Goal: Information Seeking & Learning: Learn about a topic

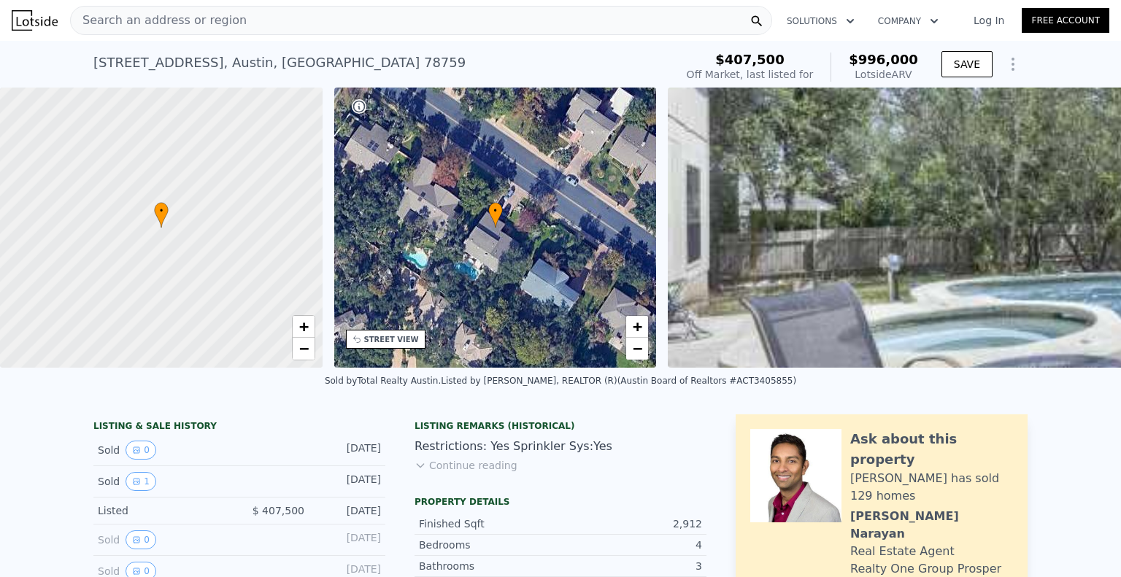
click at [286, 26] on div "Search an address or region" at bounding box center [421, 20] width 702 height 29
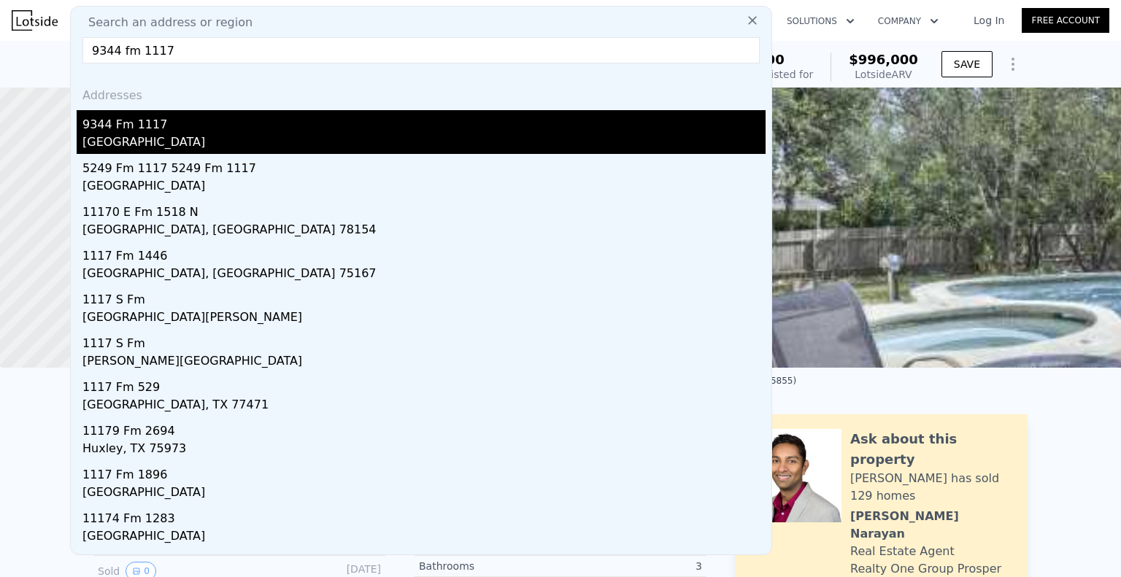
type input "9344 fm 1117"
click at [416, 142] on div "[GEOGRAPHIC_DATA]" at bounding box center [423, 144] width 683 height 20
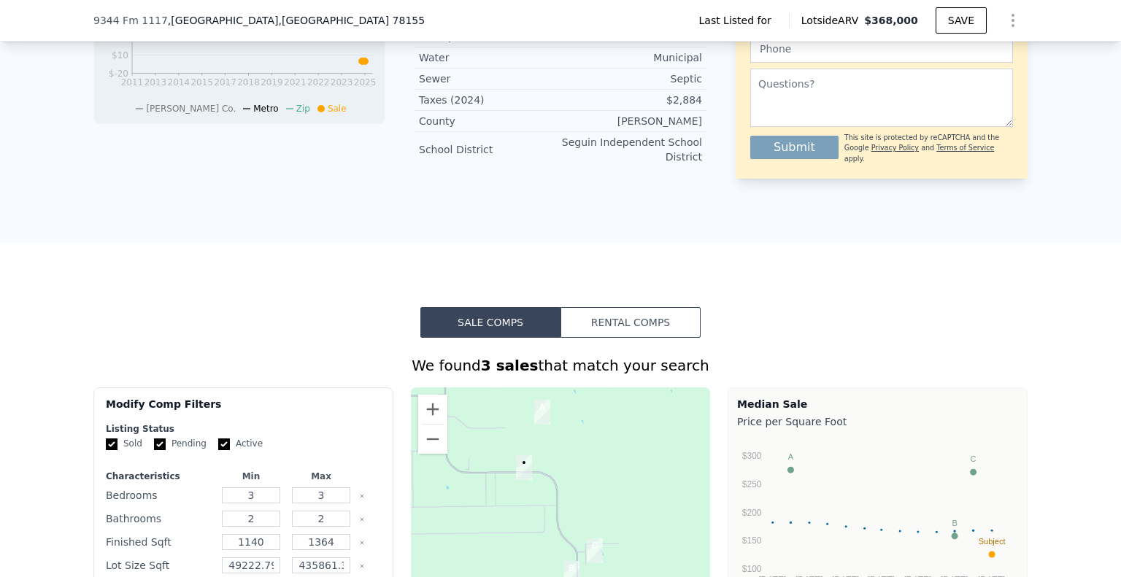
scroll to position [651, 0]
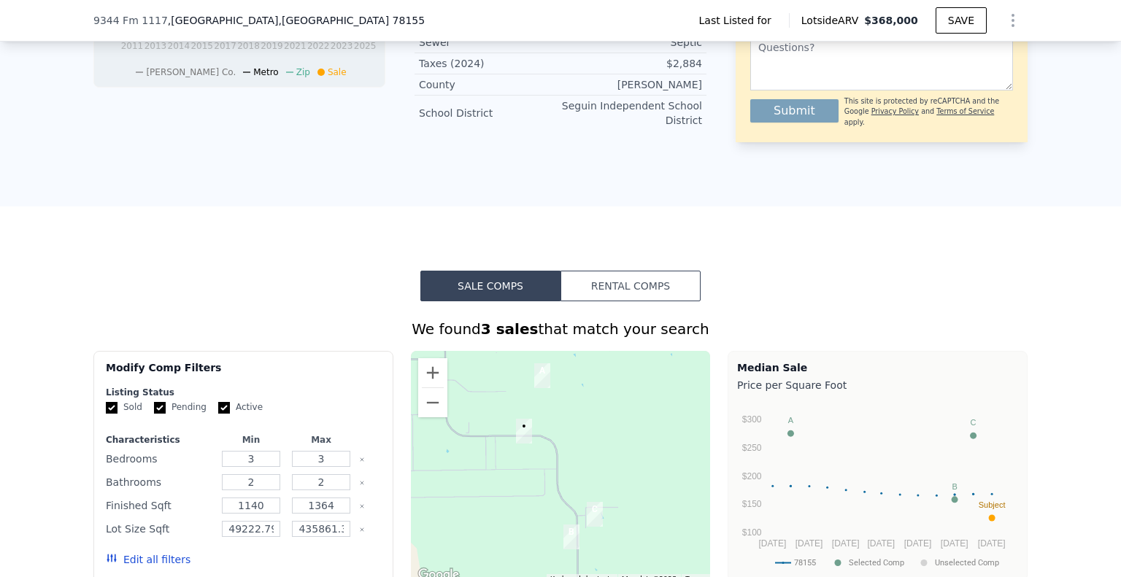
click at [636, 297] on button "Rental Comps" at bounding box center [630, 286] width 140 height 31
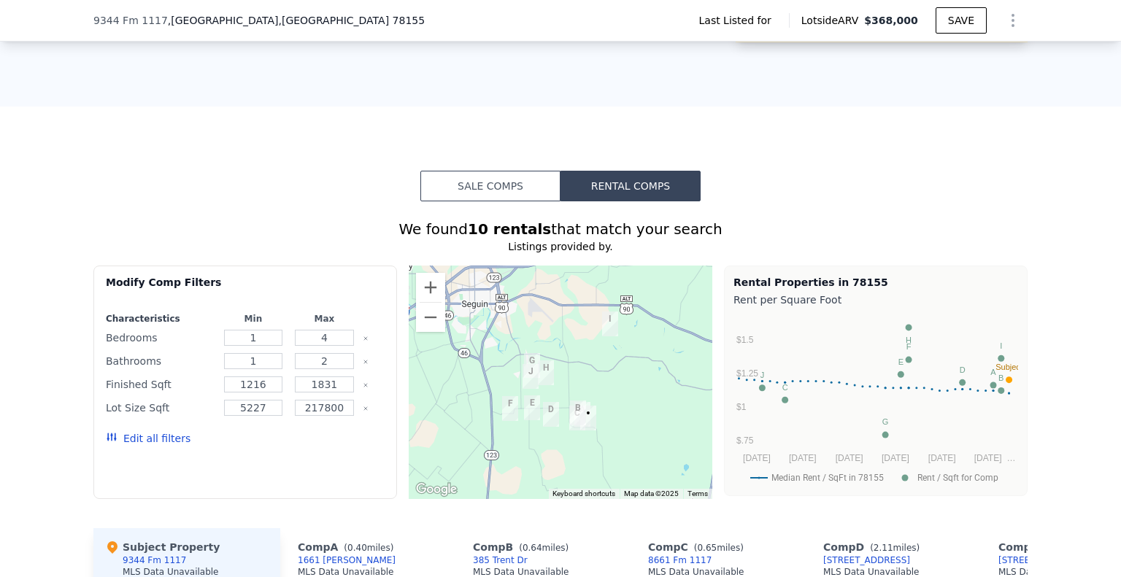
scroll to position [797, 0]
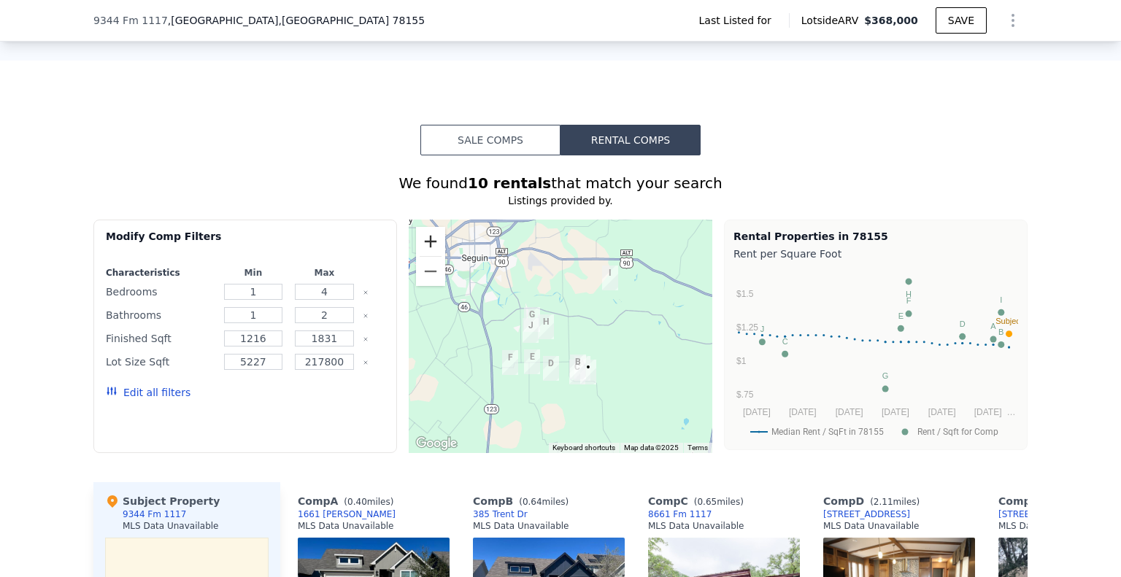
click at [430, 250] on button "Zoom in" at bounding box center [430, 241] width 29 height 29
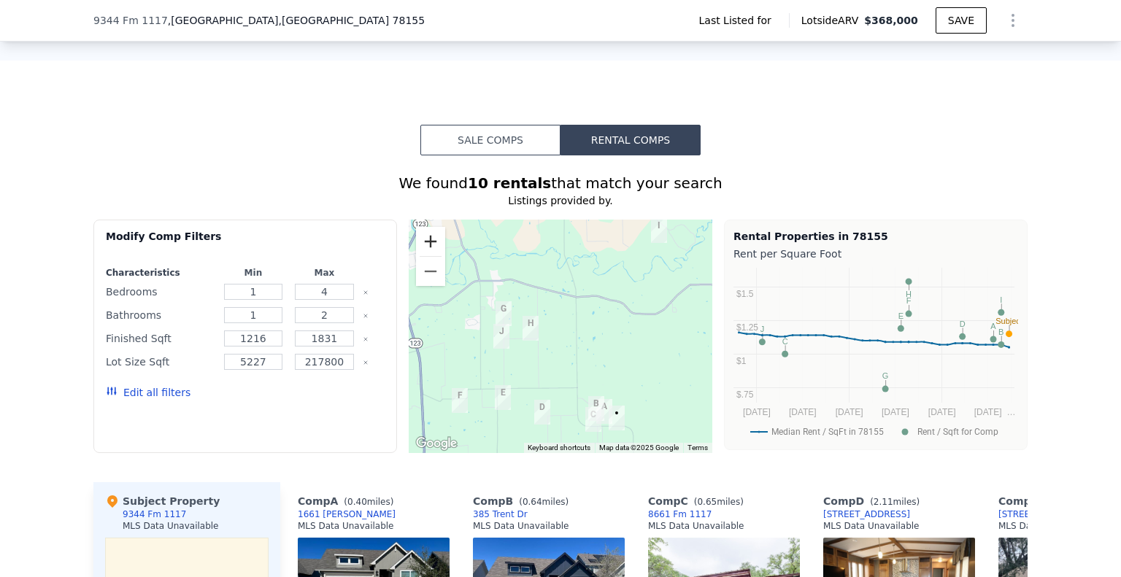
click at [427, 253] on button "Zoom in" at bounding box center [430, 241] width 29 height 29
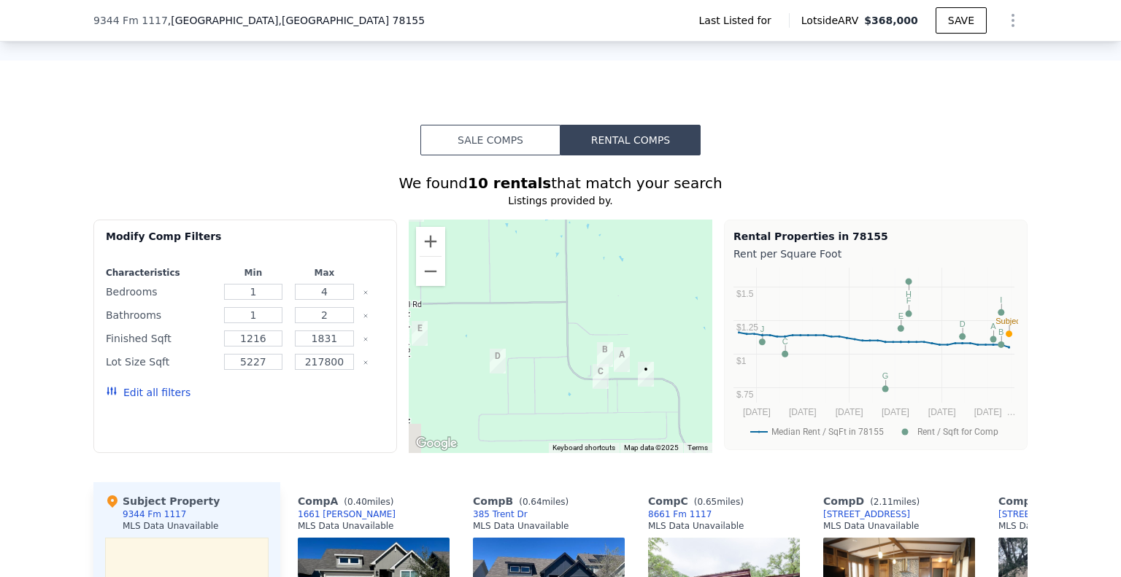
drag, startPoint x: 576, startPoint y: 438, endPoint x: 547, endPoint y: 292, distance: 149.0
click at [547, 292] on div at bounding box center [561, 337] width 304 height 234
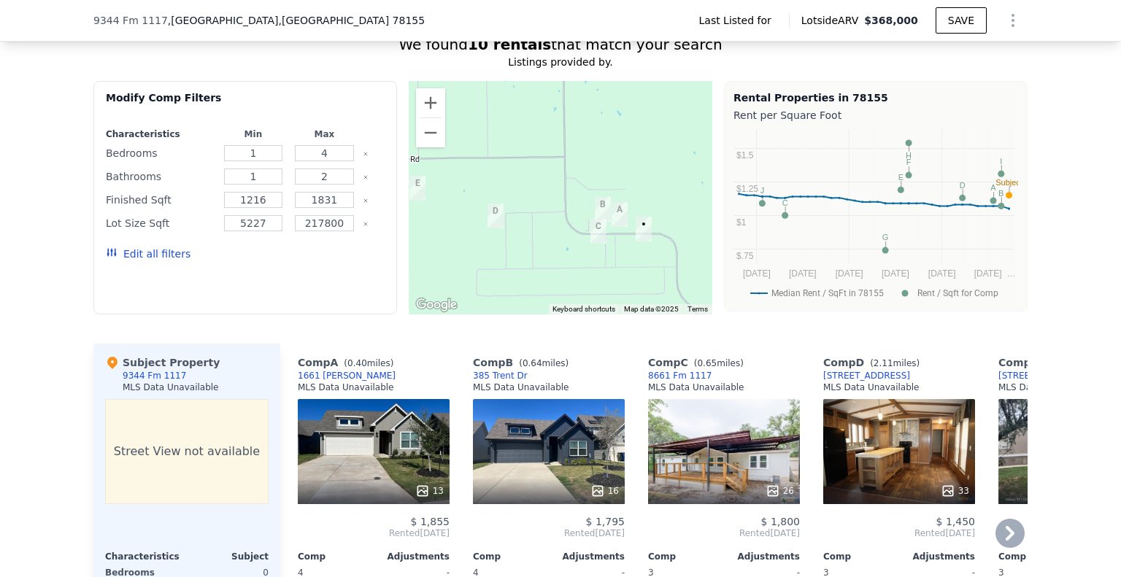
scroll to position [1016, 0]
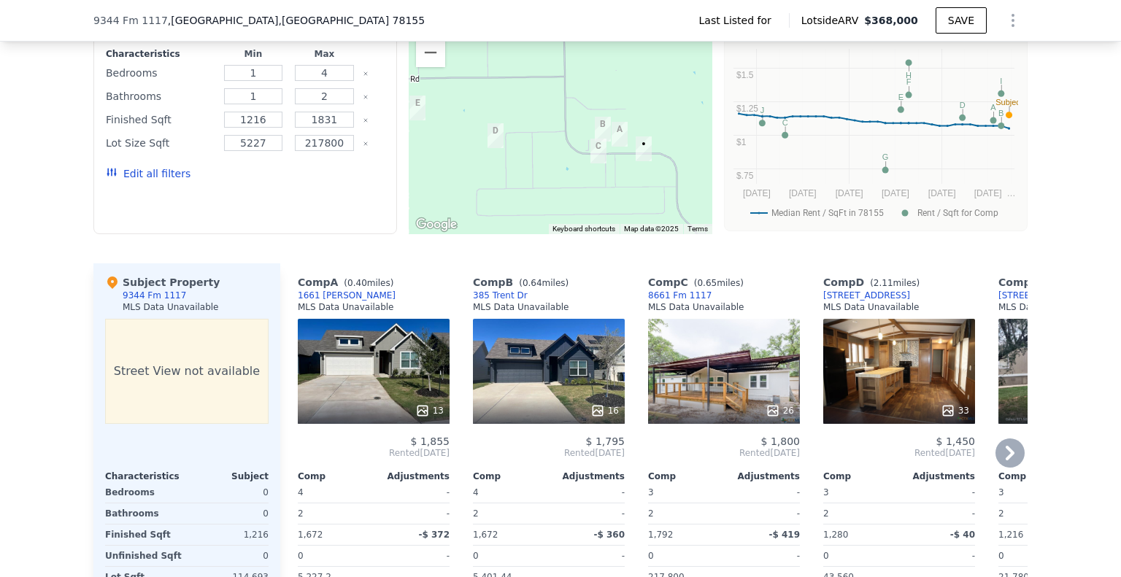
click at [1000, 455] on icon at bounding box center [1009, 453] width 29 height 29
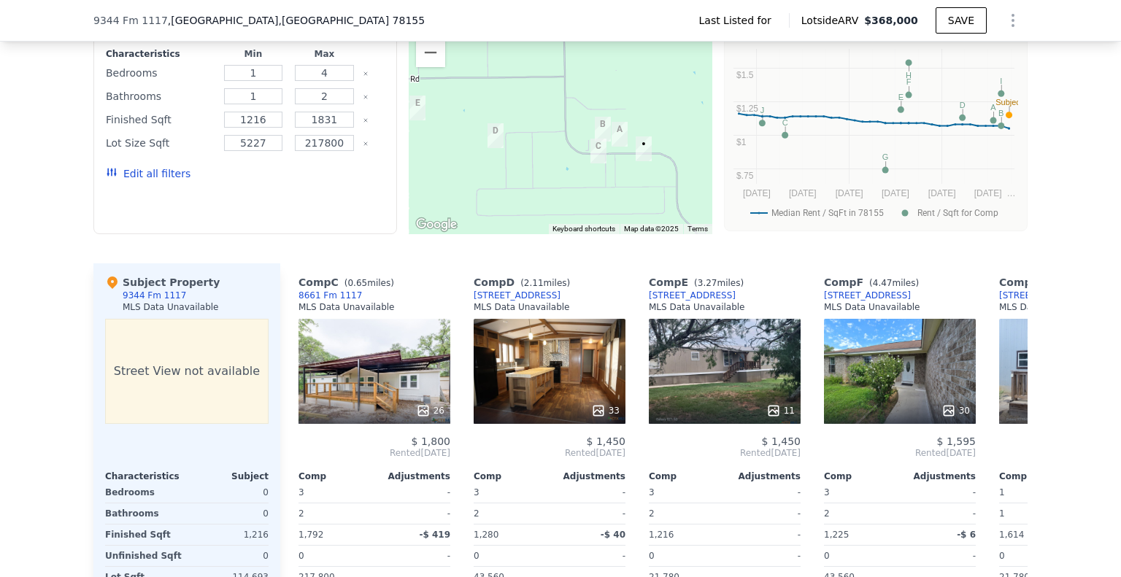
scroll to position [0, 350]
click at [1006, 458] on icon at bounding box center [1009, 453] width 29 height 29
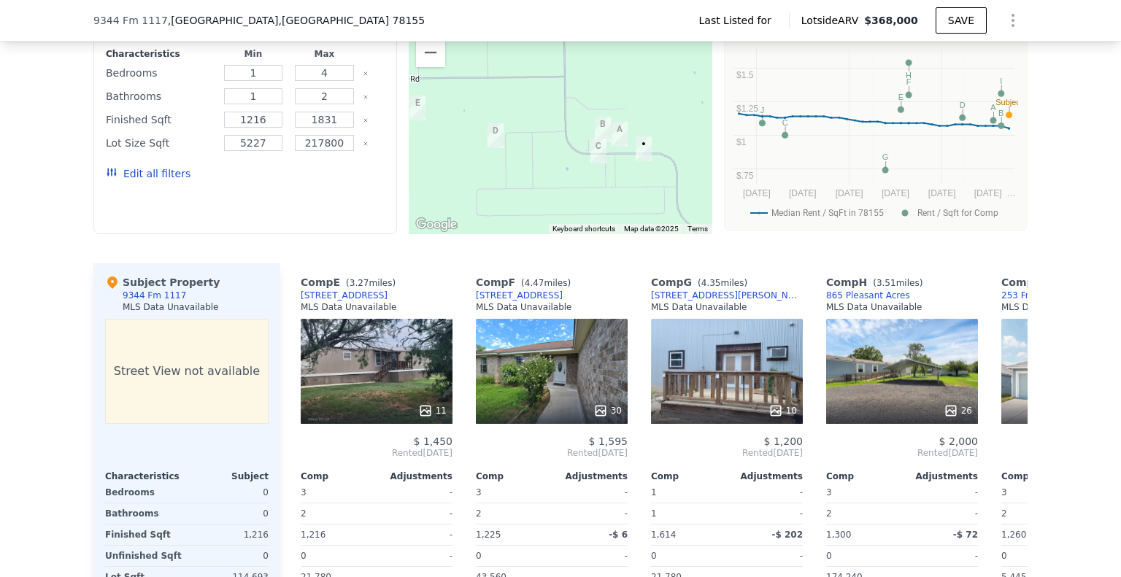
scroll to position [0, 701]
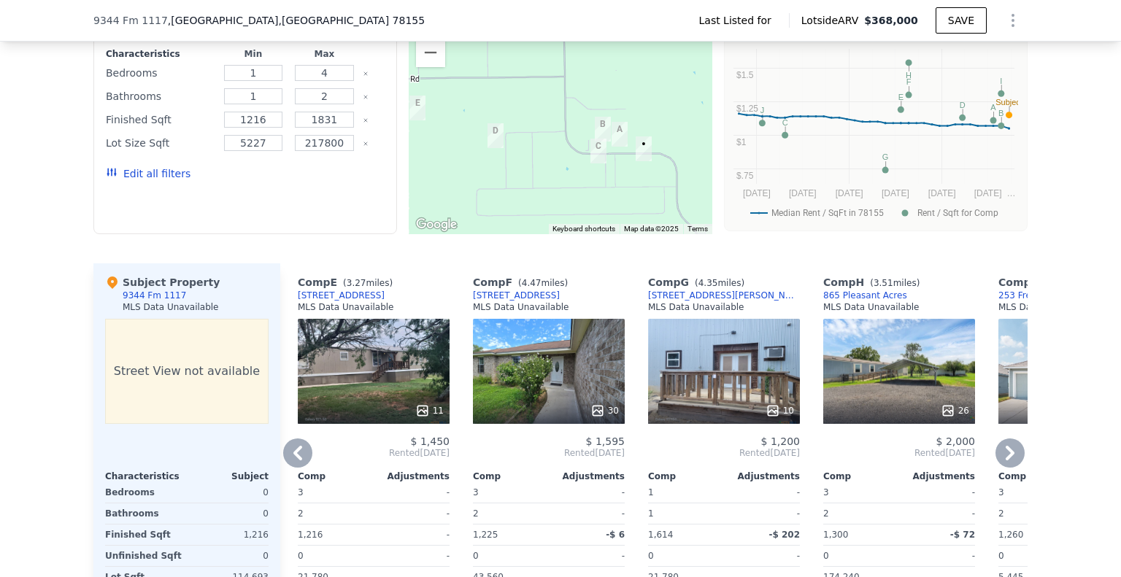
click at [1006, 458] on icon at bounding box center [1010, 453] width 9 height 15
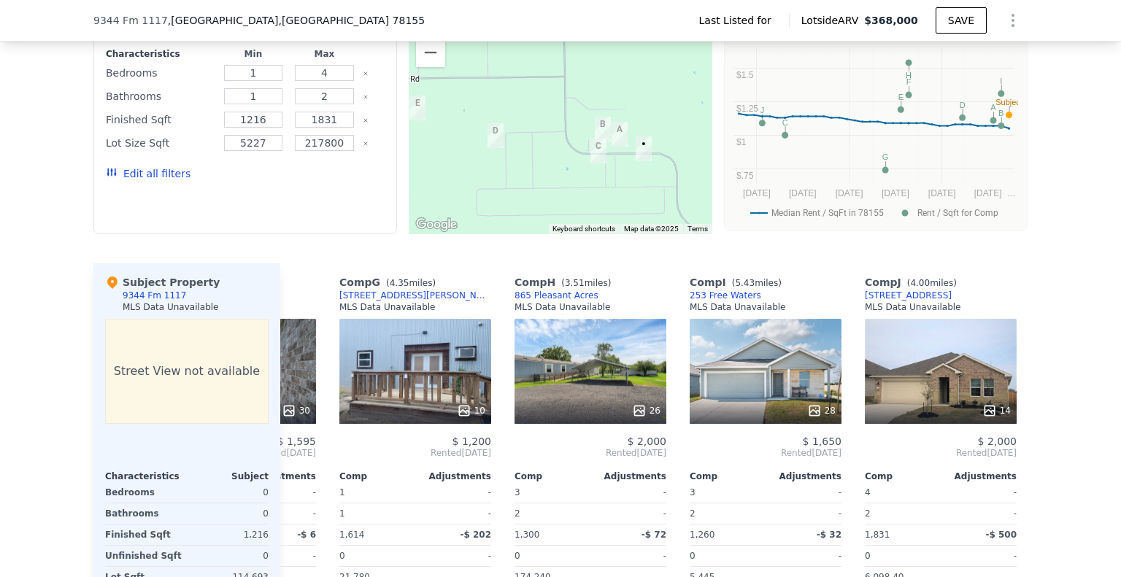
scroll to position [0, 1039]
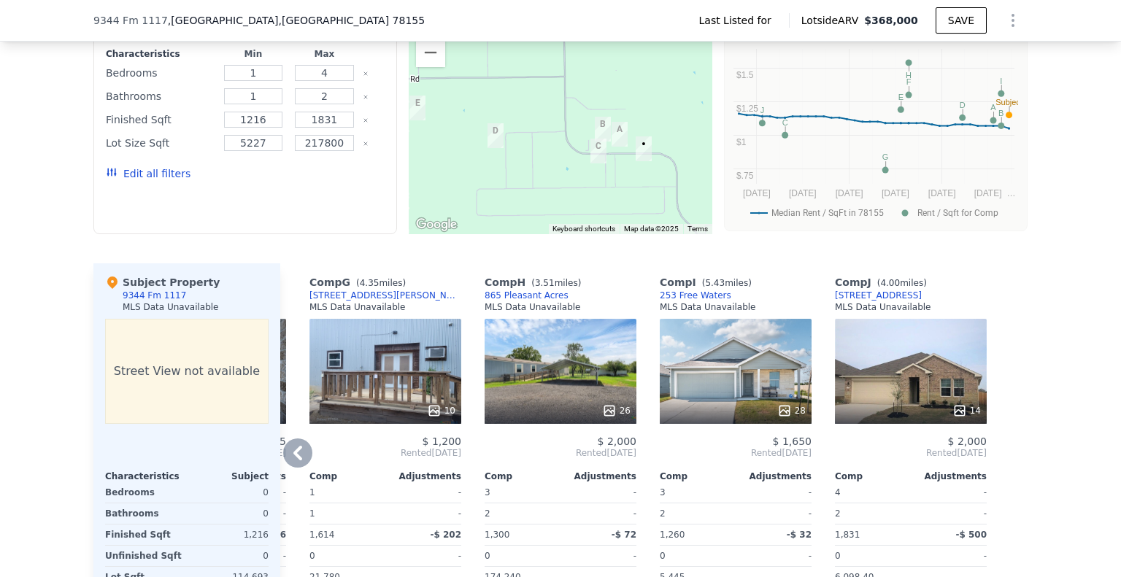
click at [1005, 458] on div at bounding box center [1015, 467] width 23 height 408
click at [296, 464] on icon at bounding box center [297, 453] width 29 height 29
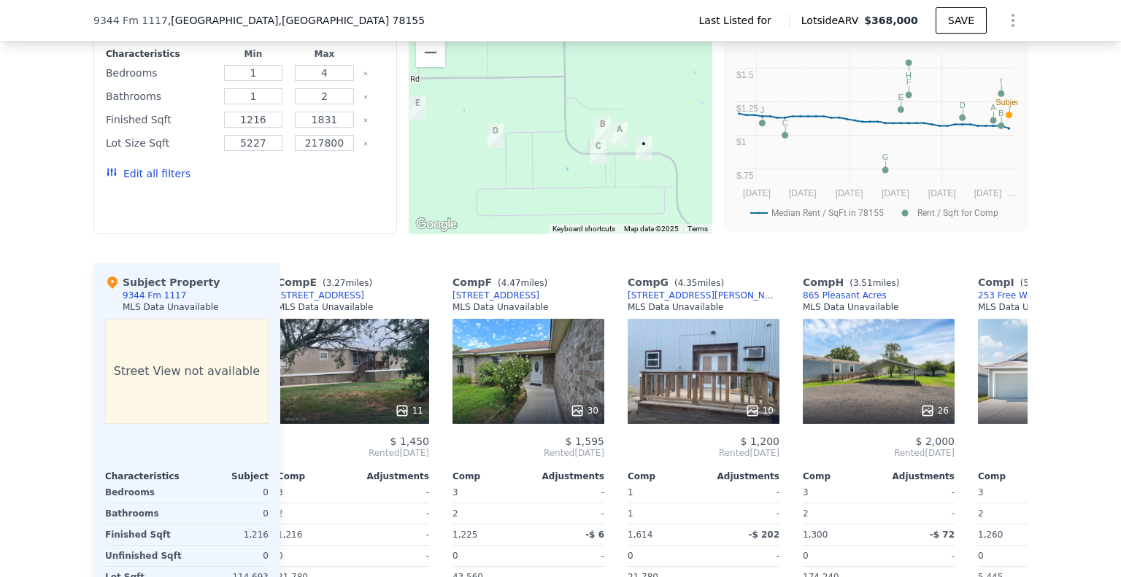
scroll to position [0, 689]
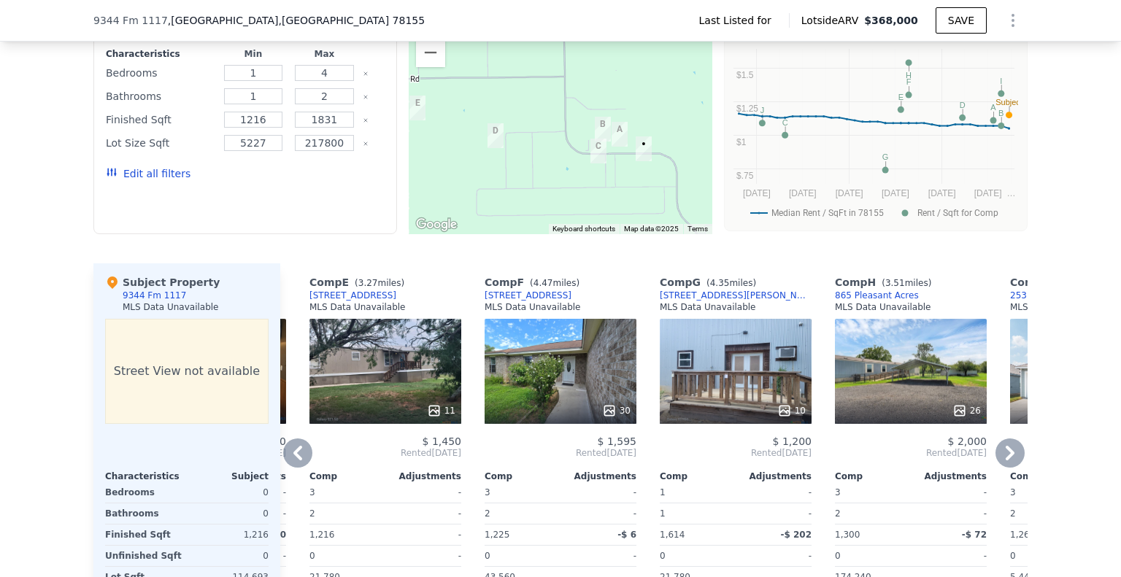
click at [288, 461] on icon at bounding box center [297, 453] width 29 height 29
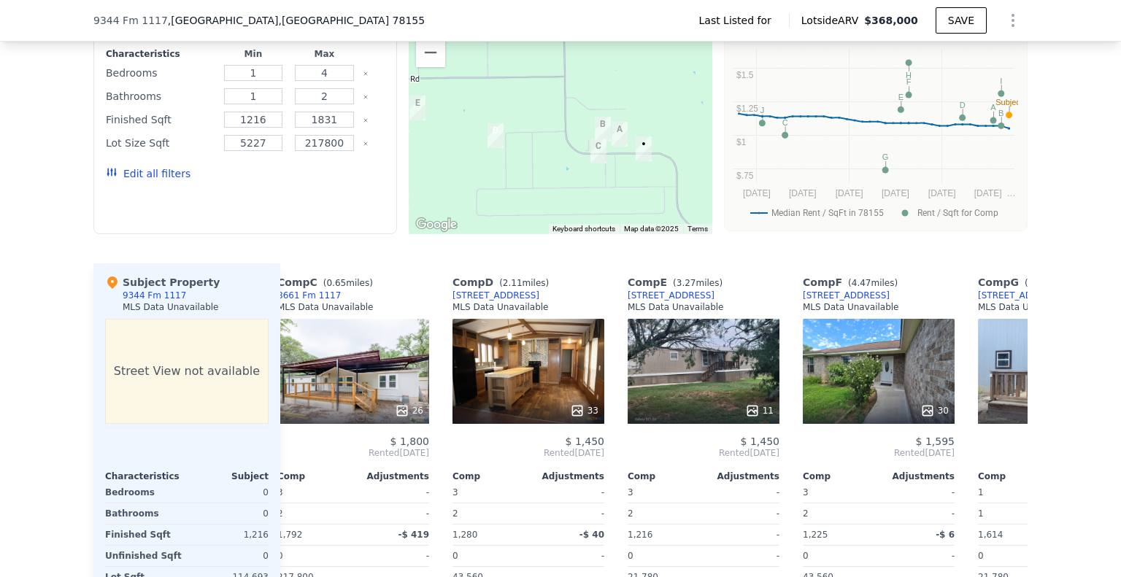
scroll to position [0, 339]
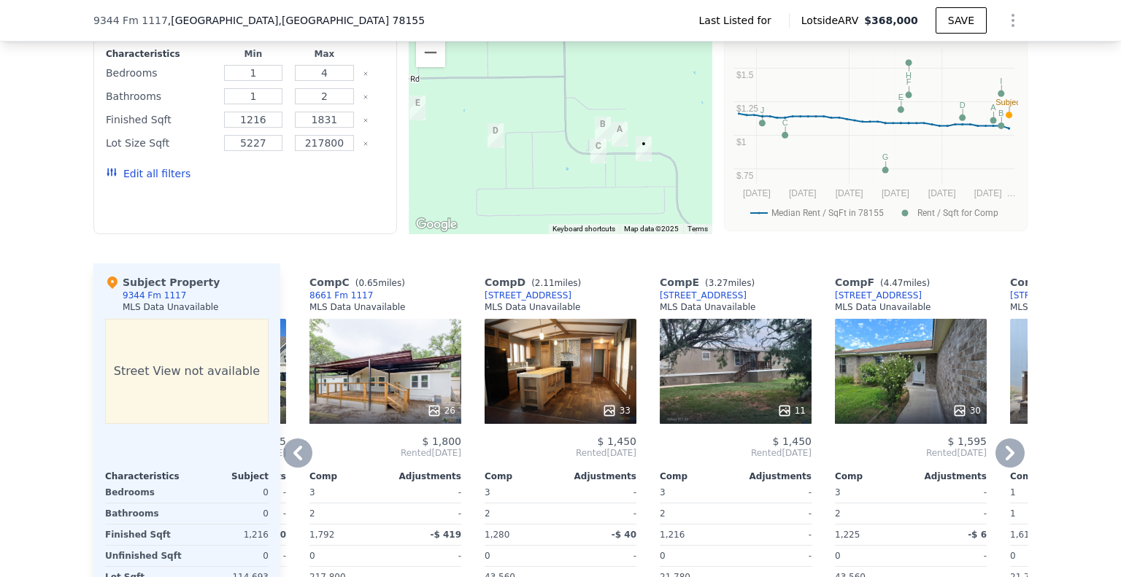
click at [288, 462] on icon at bounding box center [297, 453] width 29 height 29
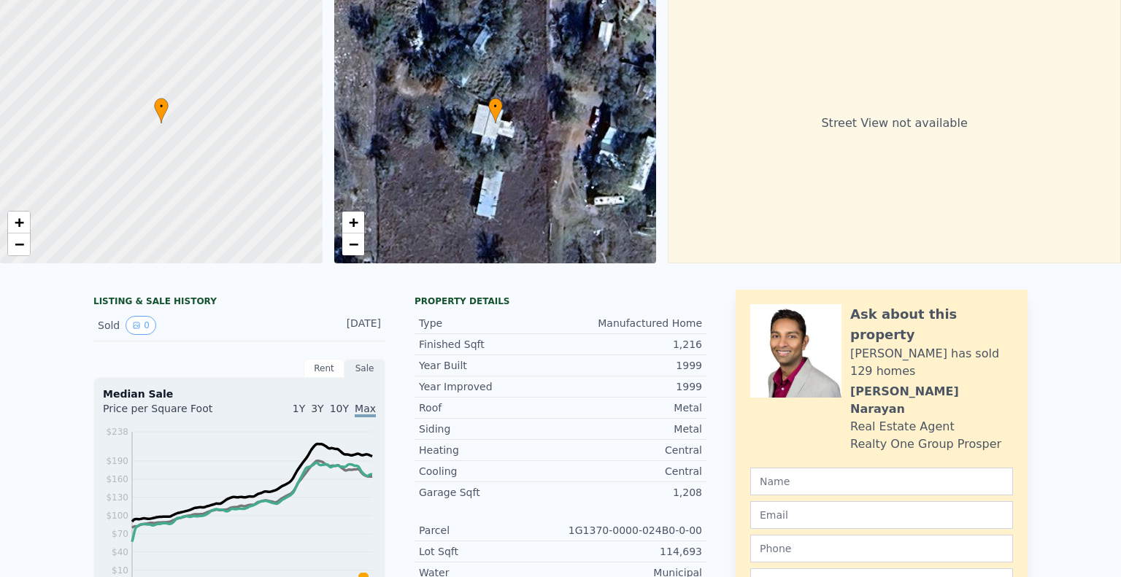
scroll to position [5, 0]
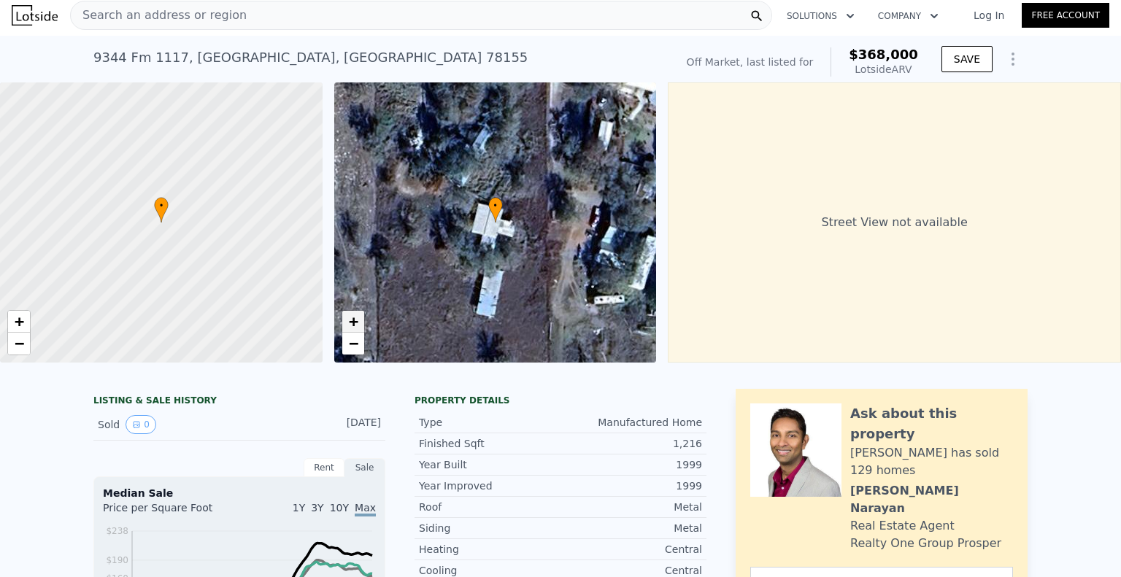
click at [355, 329] on span "+" at bounding box center [352, 321] width 9 height 18
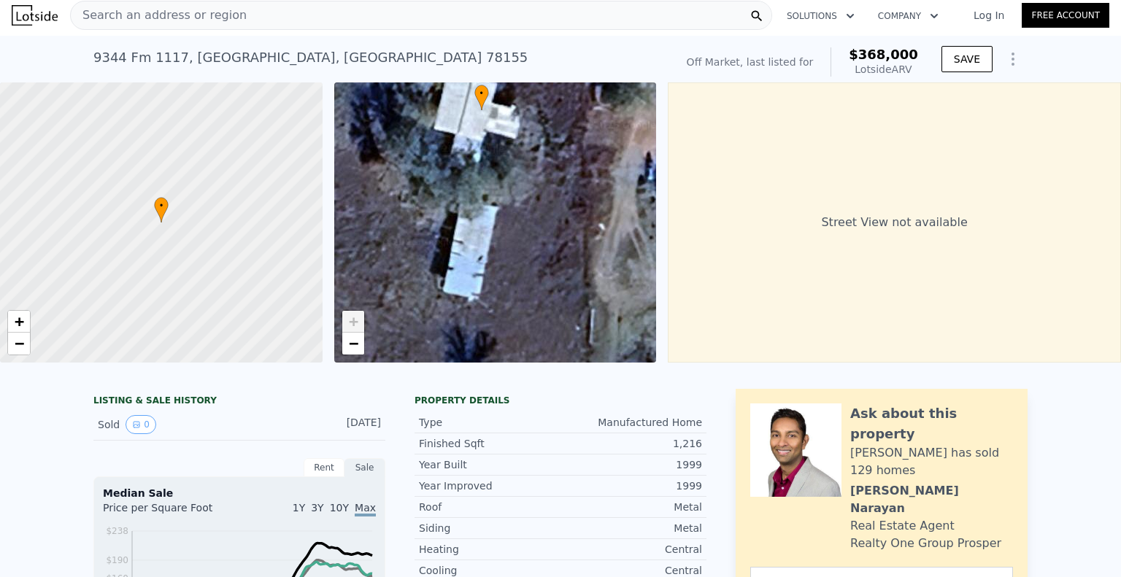
drag, startPoint x: 447, startPoint y: 274, endPoint x: 426, endPoint y: 212, distance: 64.8
click at [426, 212] on div "• + −" at bounding box center [495, 222] width 323 height 280
click at [356, 315] on span "+" at bounding box center [352, 321] width 9 height 18
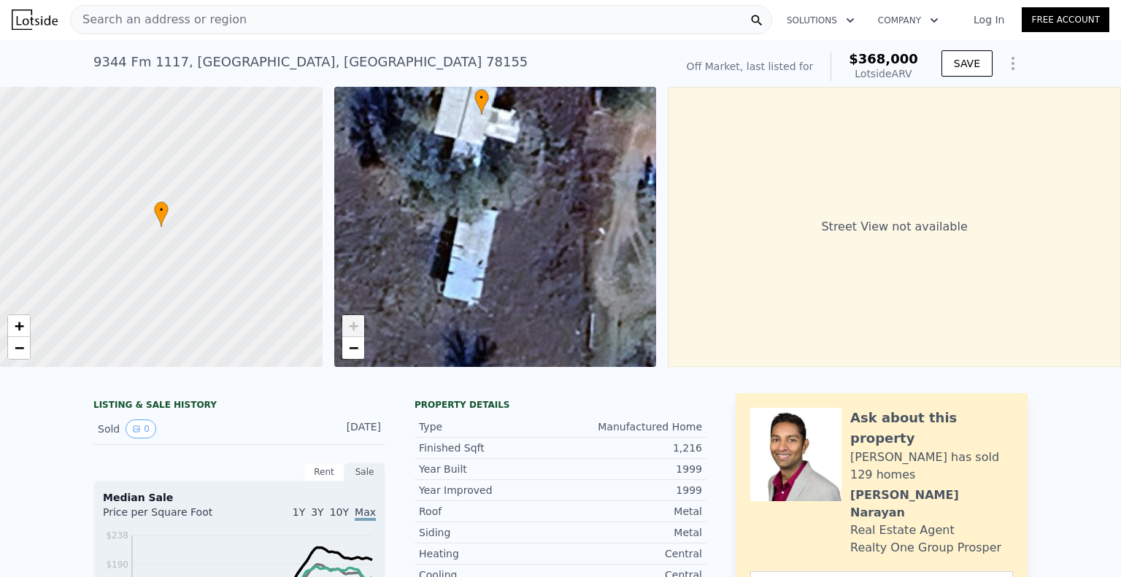
scroll to position [0, 0]
click at [20, 352] on span "−" at bounding box center [19, 348] width 9 height 18
click at [23, 352] on span "−" at bounding box center [19, 348] width 9 height 18
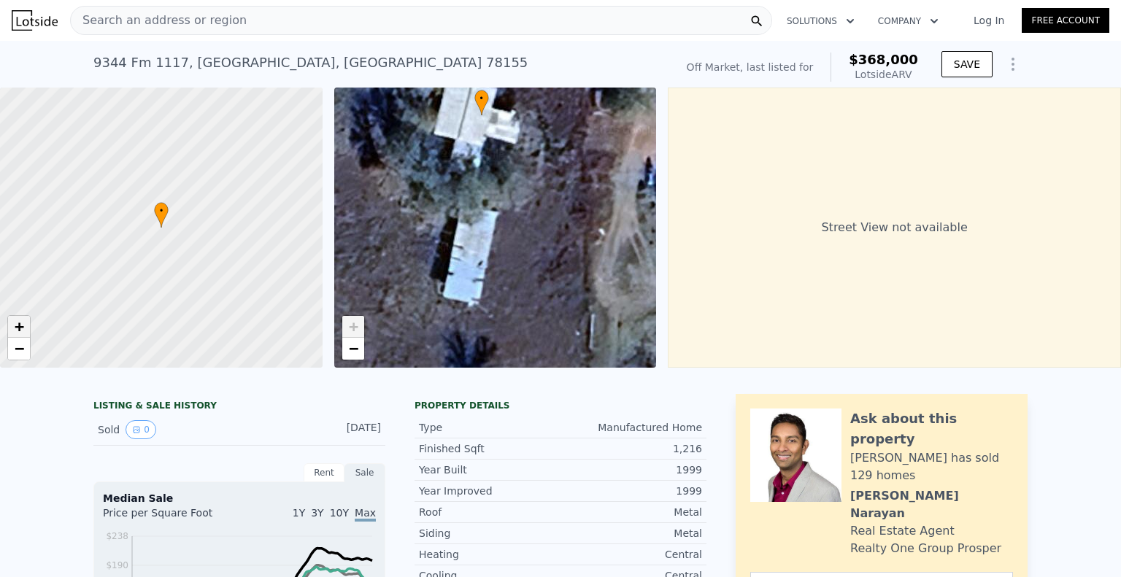
click at [23, 326] on span "+" at bounding box center [19, 326] width 9 height 18
click at [23, 327] on span "+" at bounding box center [19, 326] width 9 height 18
click at [19, 330] on span "+" at bounding box center [19, 326] width 9 height 18
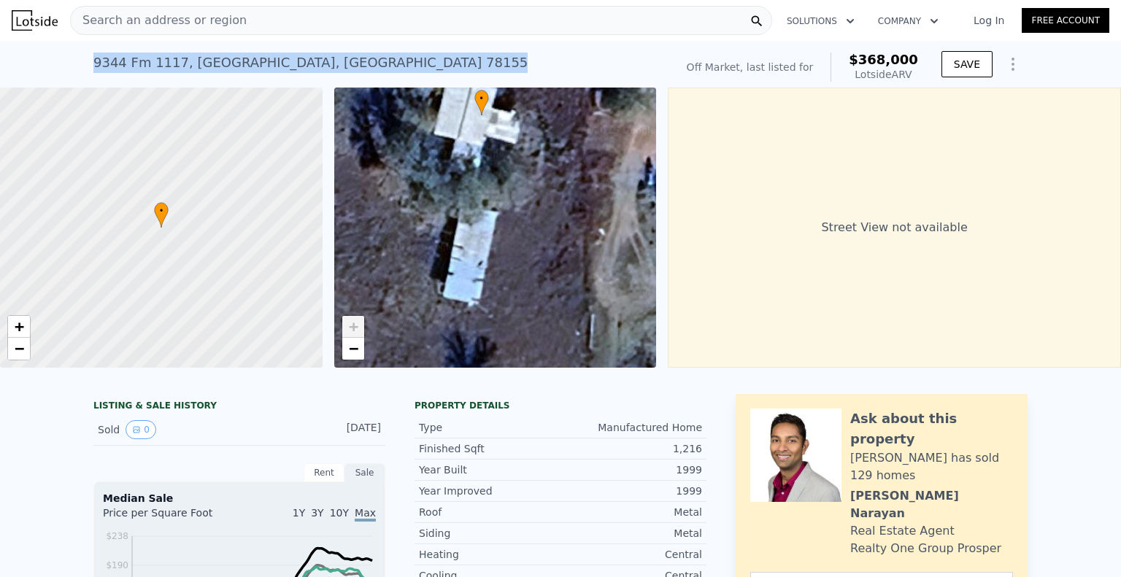
drag, startPoint x: 348, startPoint y: 61, endPoint x: 87, endPoint y: 69, distance: 261.4
click at [85, 69] on div "[STREET_ADDRESS] No sales on record (~ARV $368k ) Off Market, last listed for $…" at bounding box center [560, 64] width 1121 height 47
copy div "[STREET_ADDRESS]"
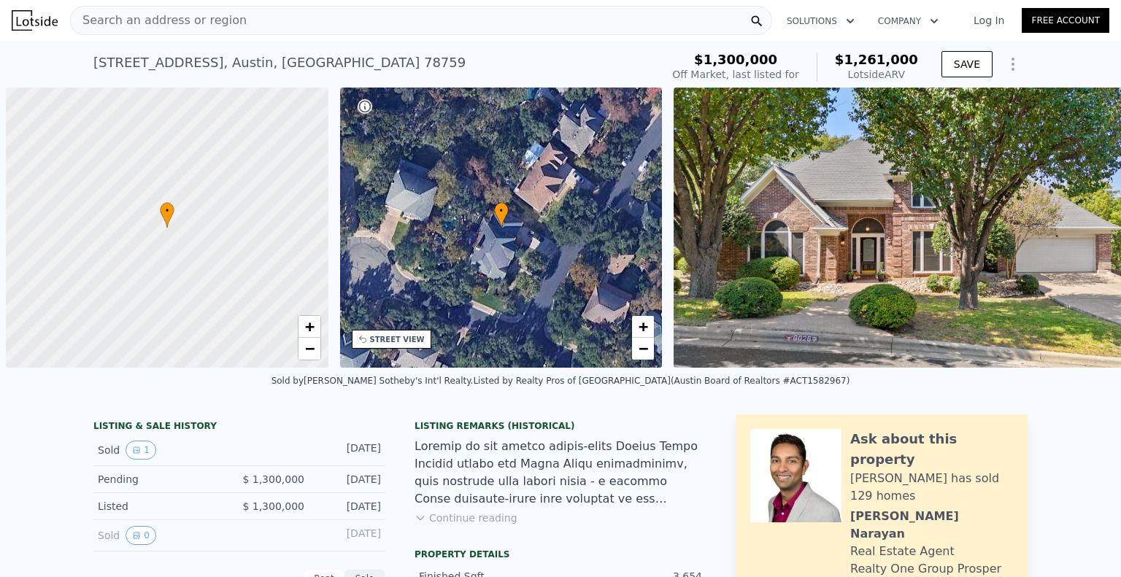
scroll to position [0, 6]
